Goal: Communication & Community: Participate in discussion

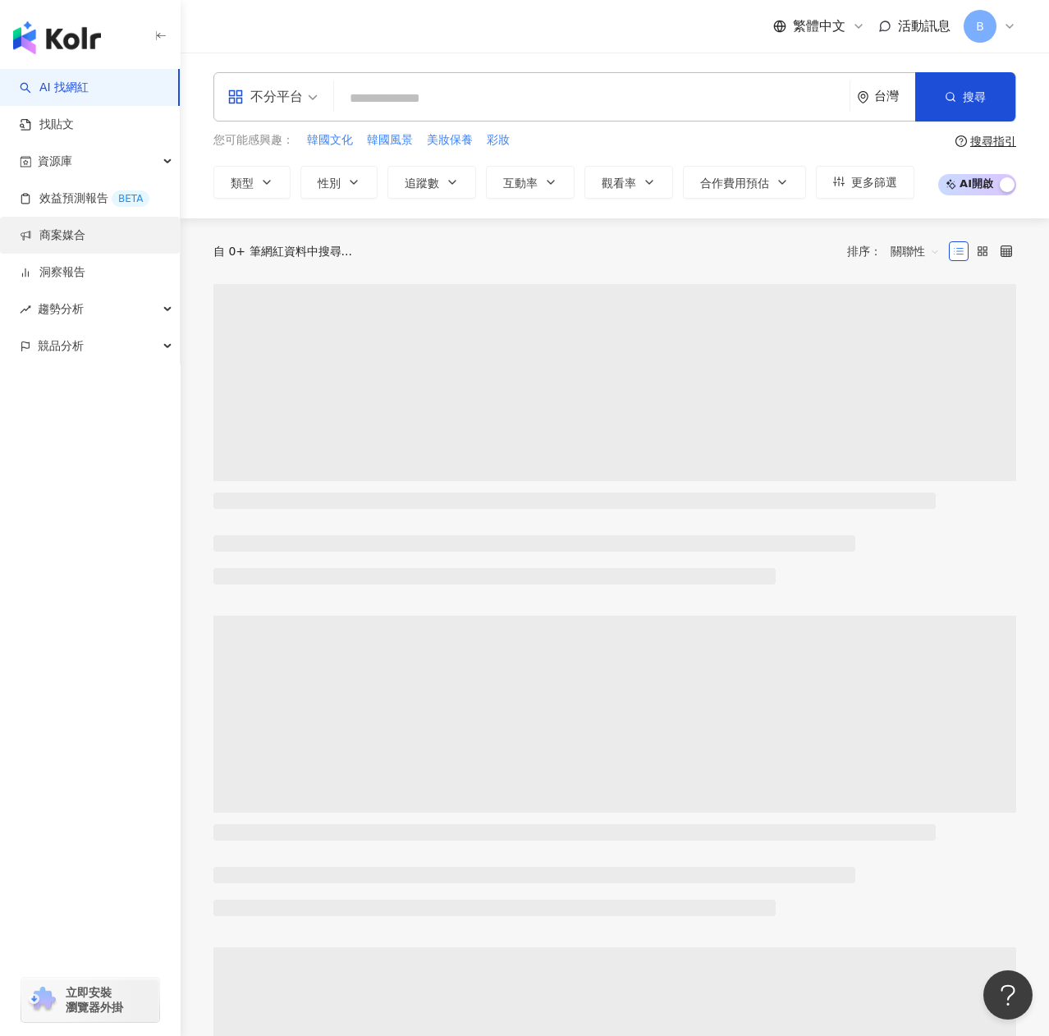
click at [85, 238] on link "商案媒合" at bounding box center [53, 235] width 66 height 16
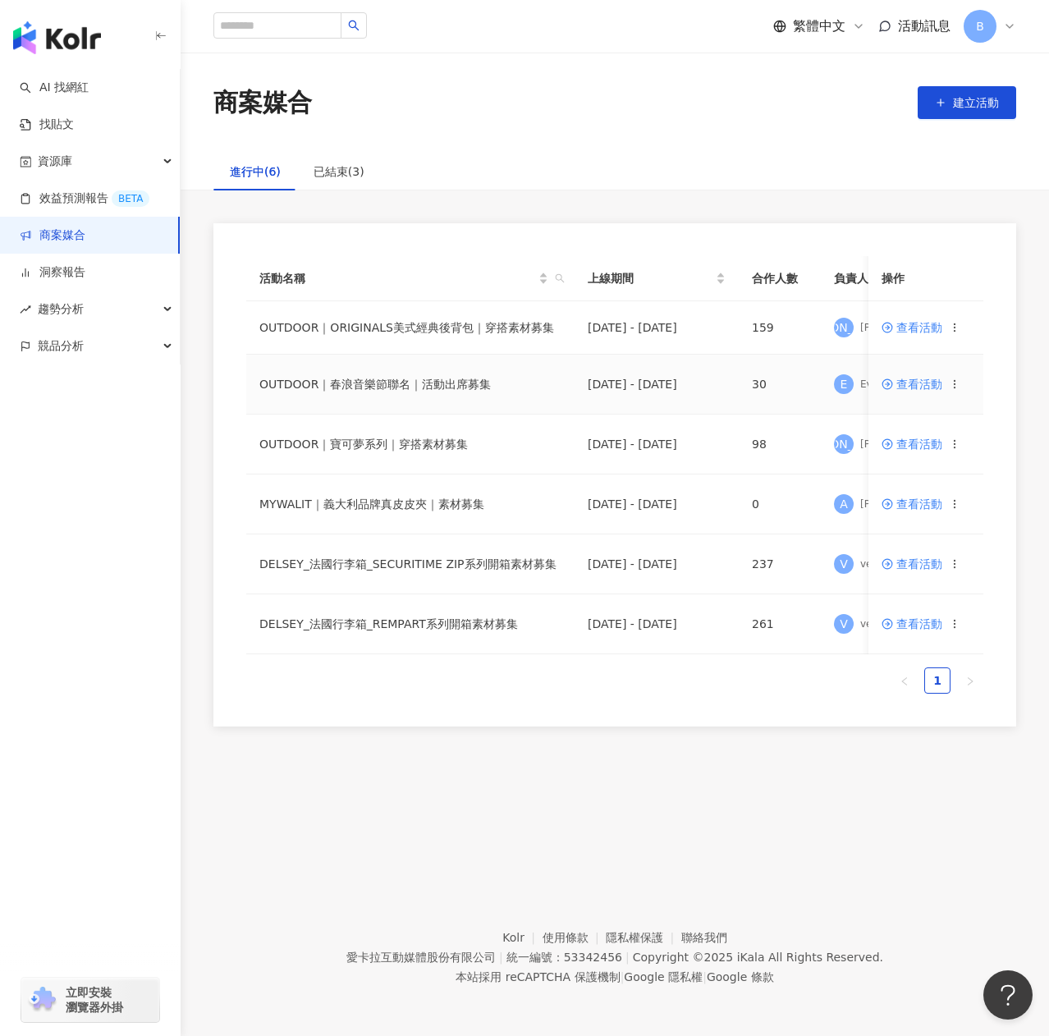
click at [419, 391] on td "OUTDOOR｜春浪音樂節聯名｜活動出席募集" at bounding box center [410, 385] width 328 height 60
click at [894, 380] on span at bounding box center [889, 384] width 15 height 13
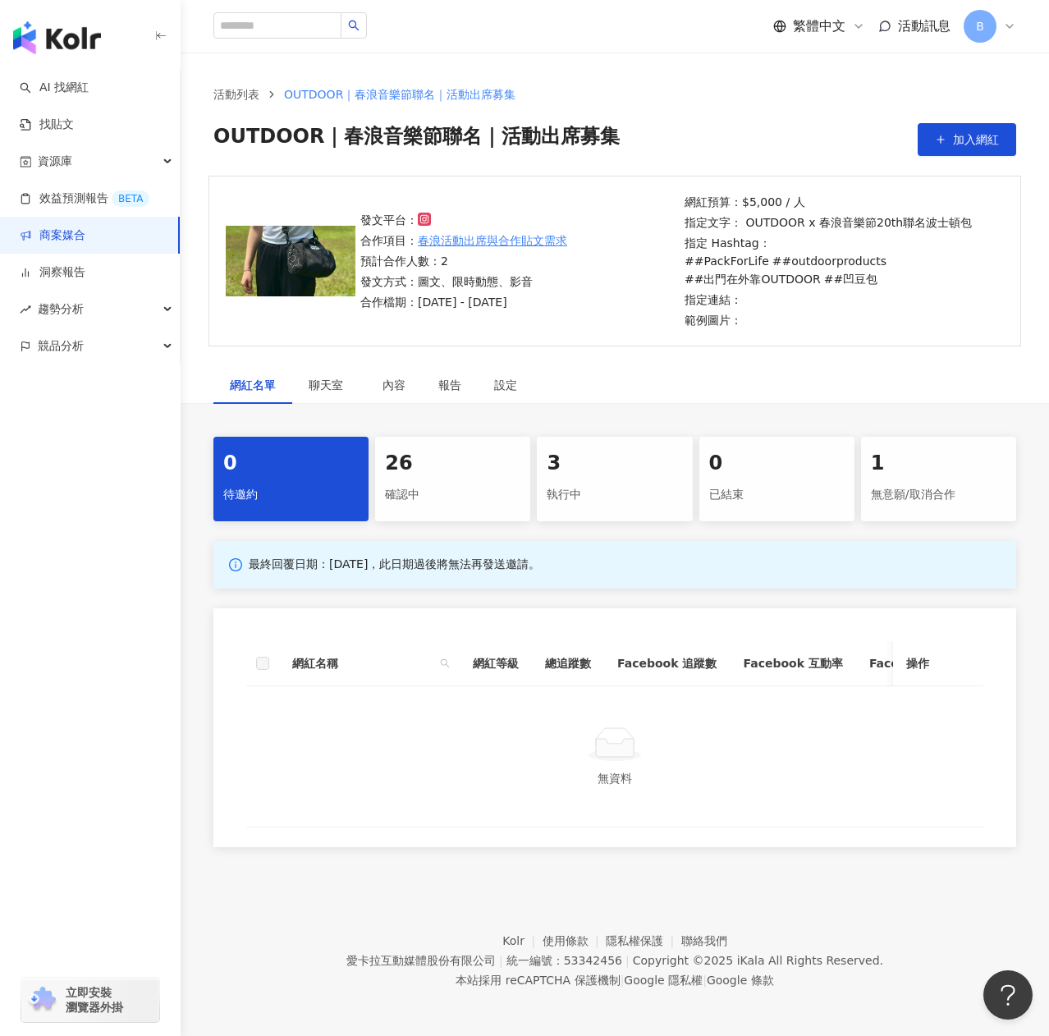
scroll to position [76, 0]
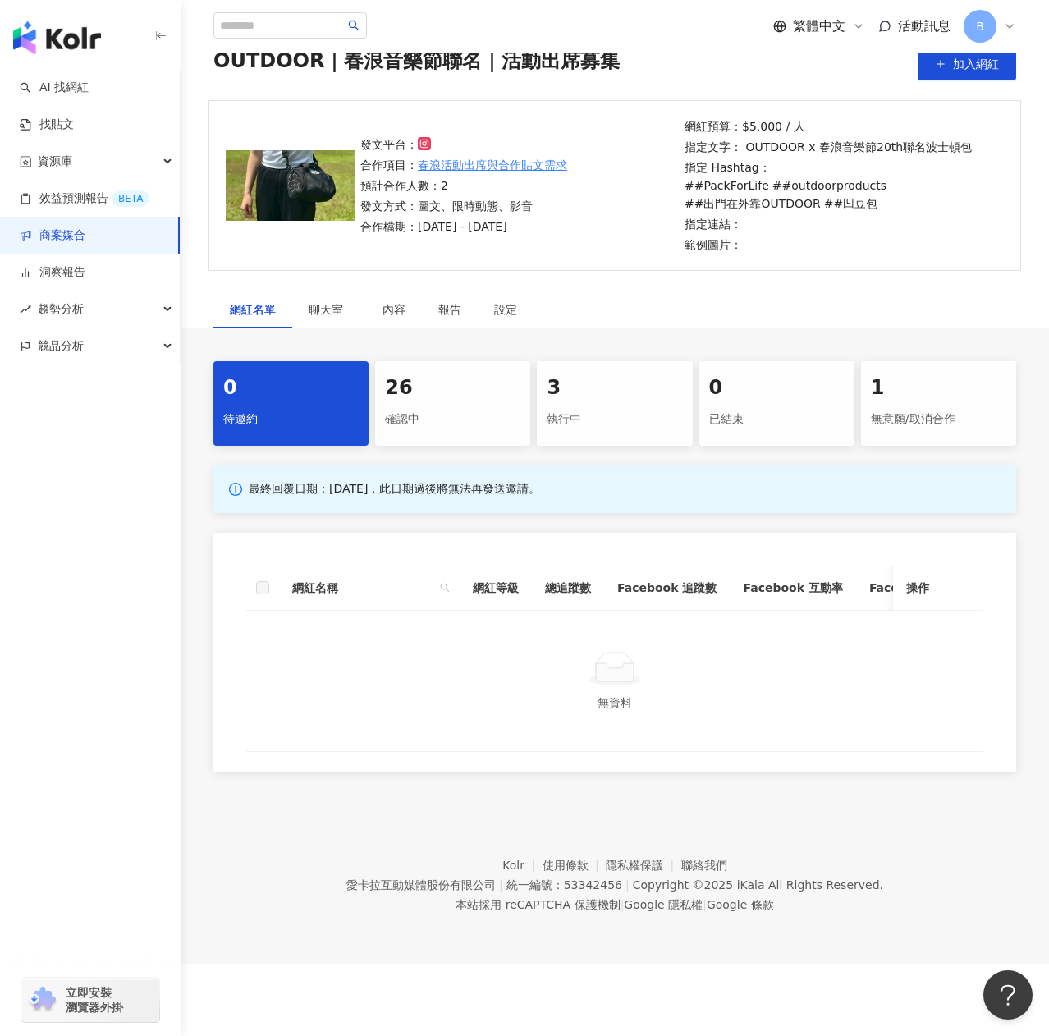
click at [467, 410] on div "確認中" at bounding box center [452, 420] width 135 height 28
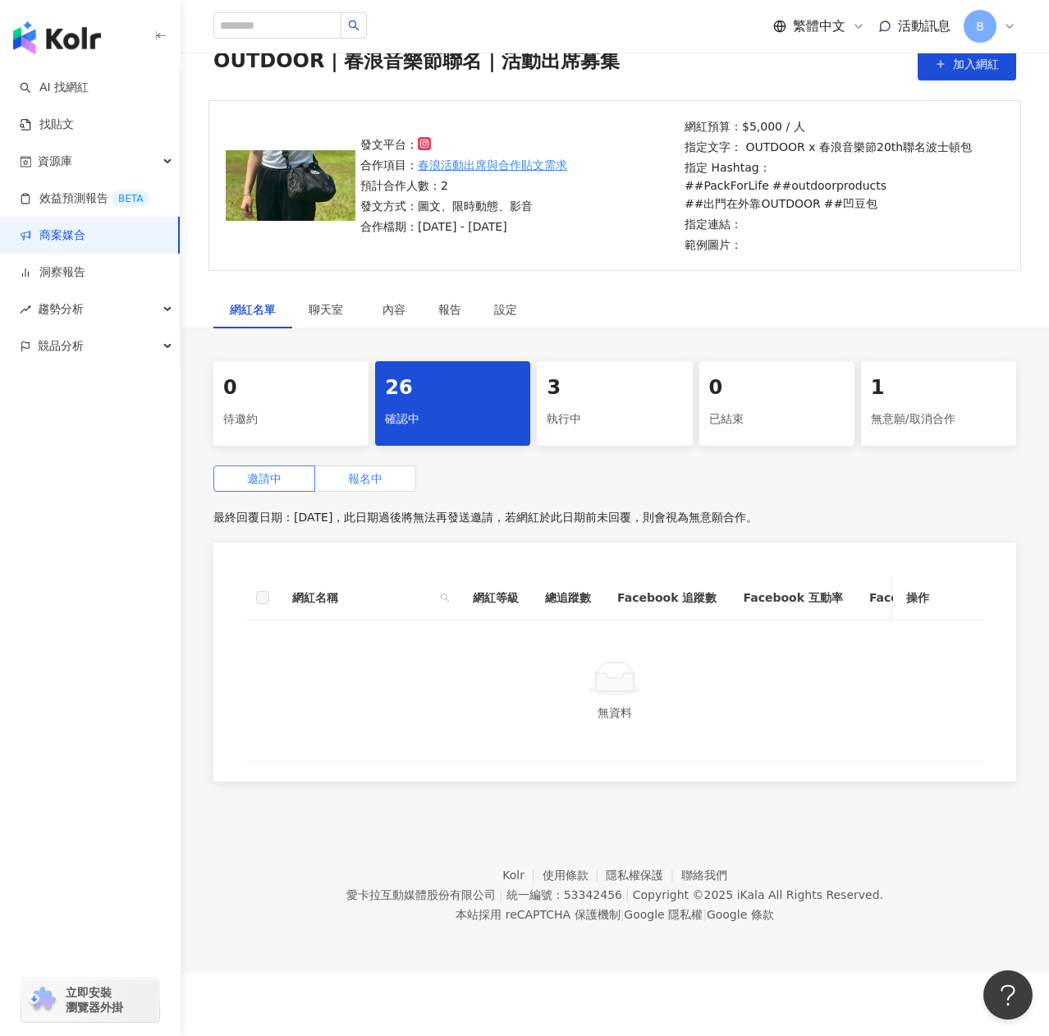
click at [355, 485] on span "報名中" at bounding box center [365, 478] width 34 height 13
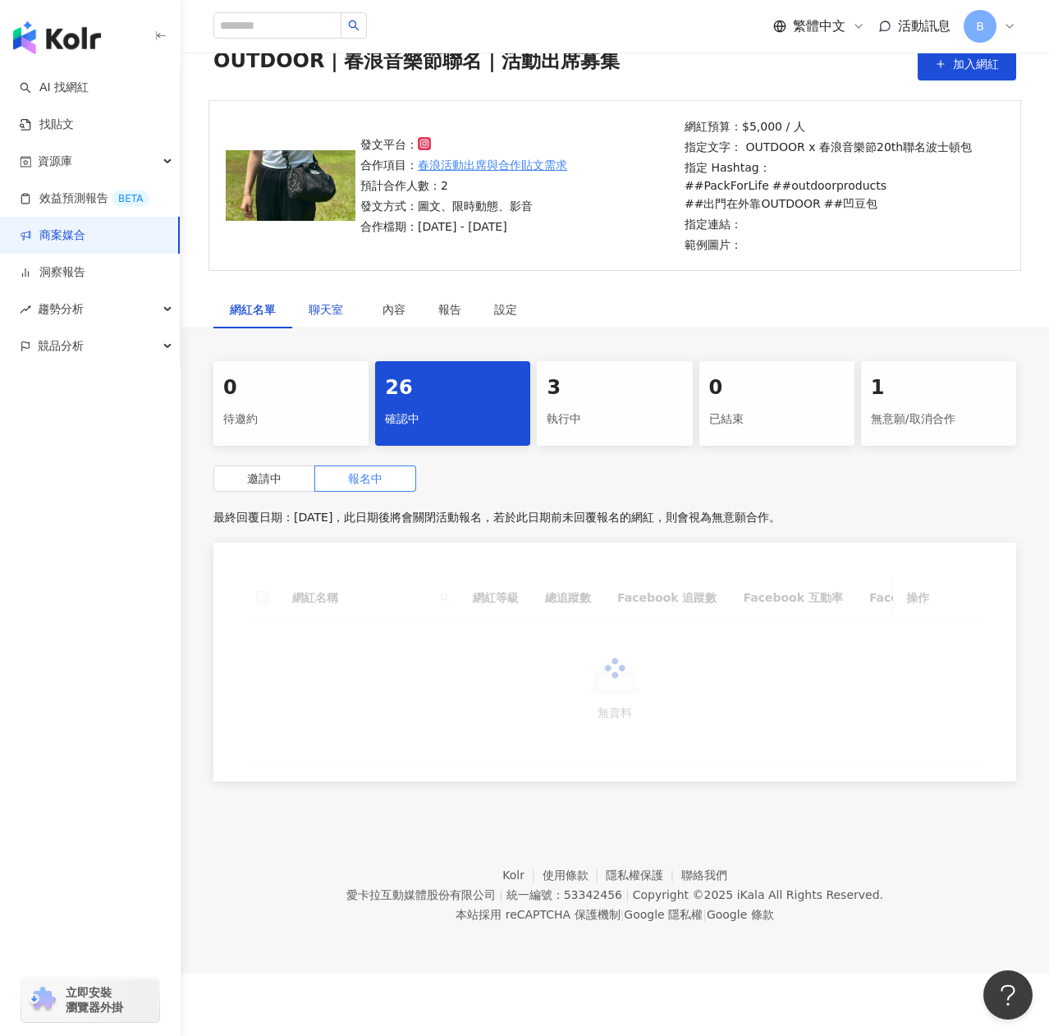
click at [340, 314] on span "聊天室" at bounding box center [329, 309] width 41 height 11
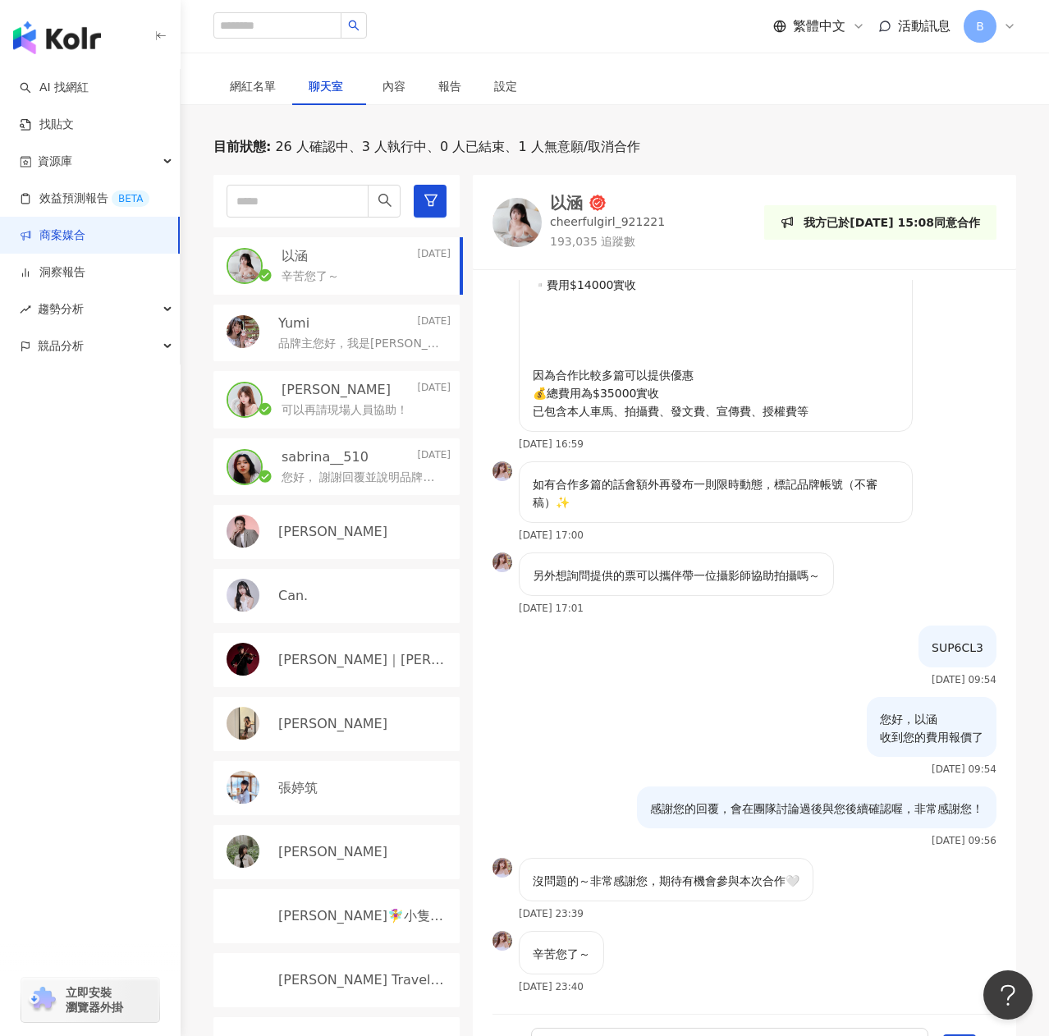
scroll to position [301, 0]
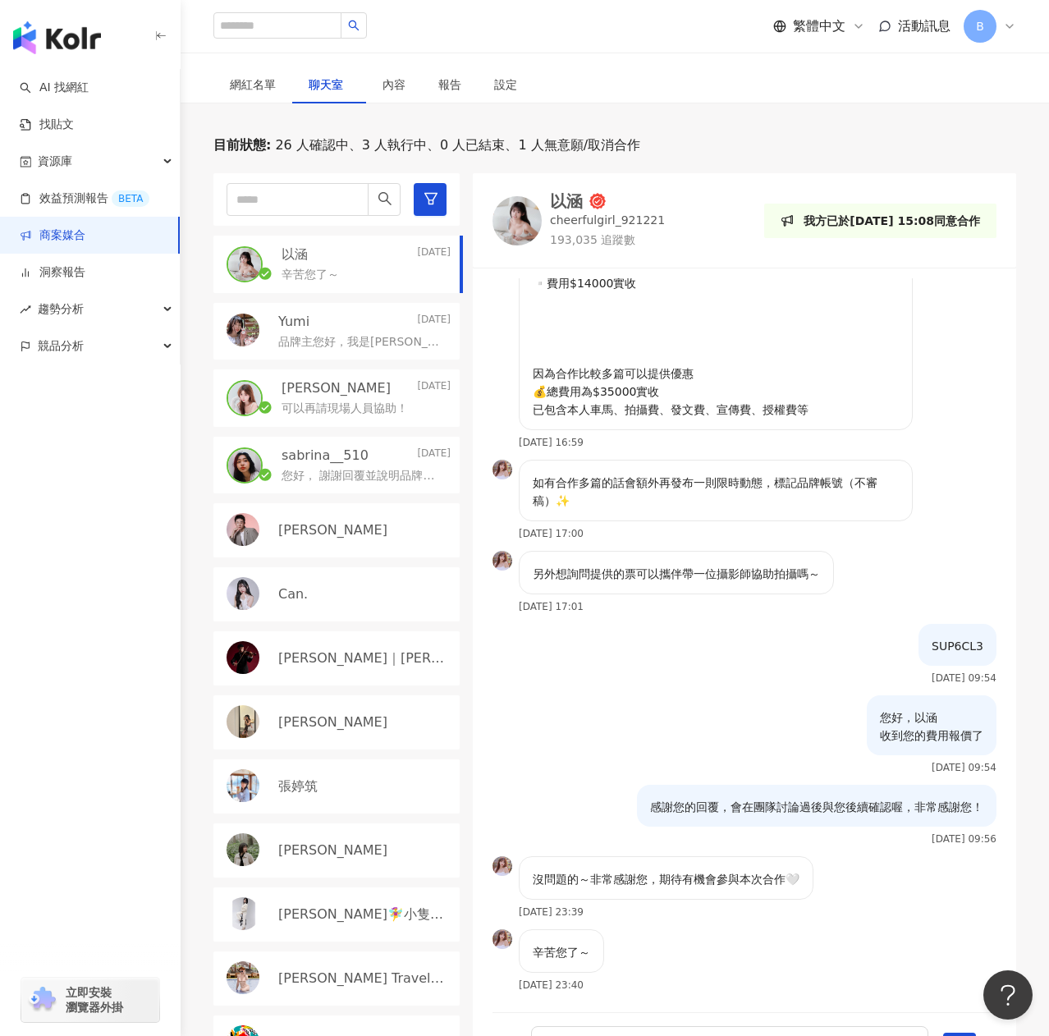
click at [324, 415] on p "可以再請現場人員協助！" at bounding box center [345, 409] width 126 height 16
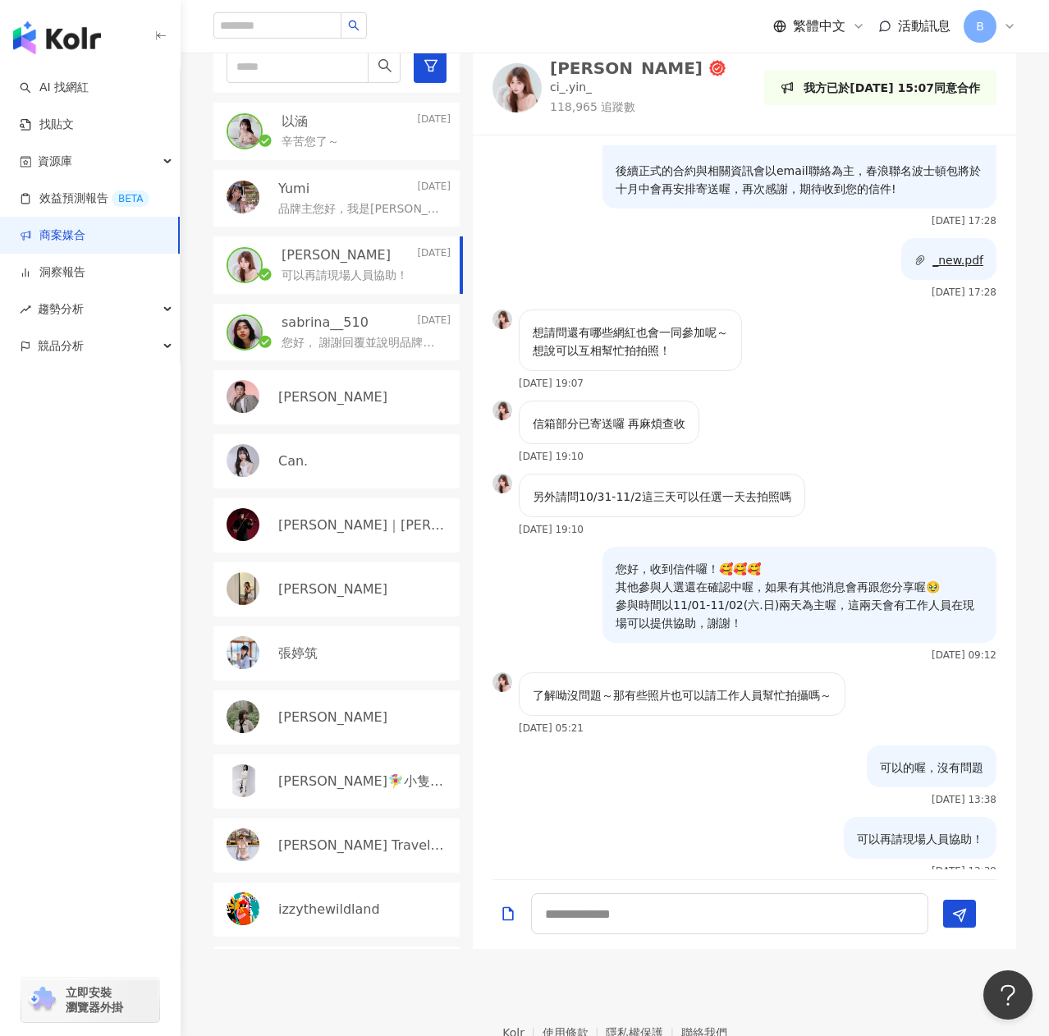
scroll to position [436, 0]
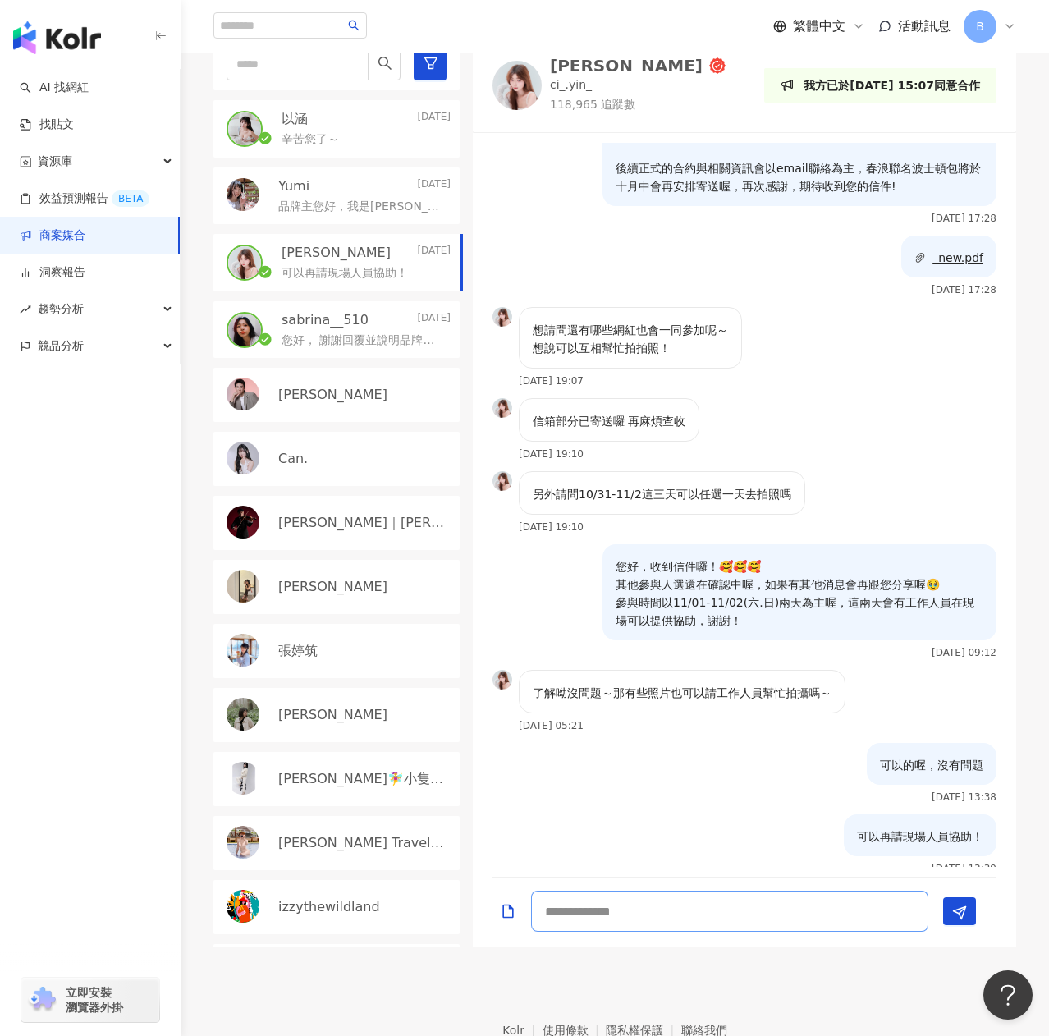
click at [576, 897] on textarea at bounding box center [729, 911] width 397 height 41
type textarea "*"
